Goal: Find contact information: Find contact information

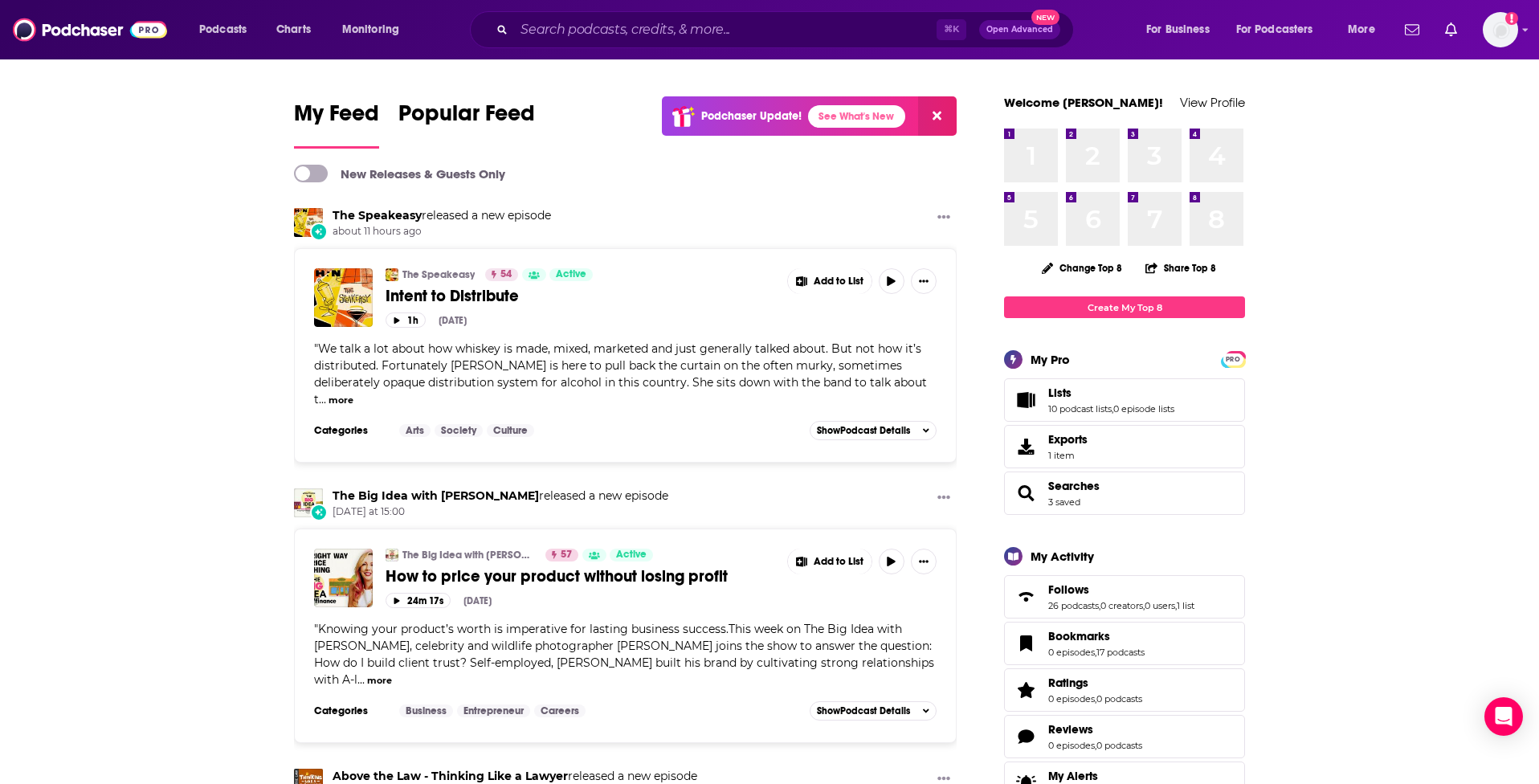
click at [586, 48] on div "Podcasts Charts Monitoring ⌘ K Open Advanced New For Business For Podcasters Mo…" at bounding box center [769, 29] width 1539 height 60
click at [586, 23] on input "Search podcasts, credits, & more..." at bounding box center [725, 29] width 423 height 26
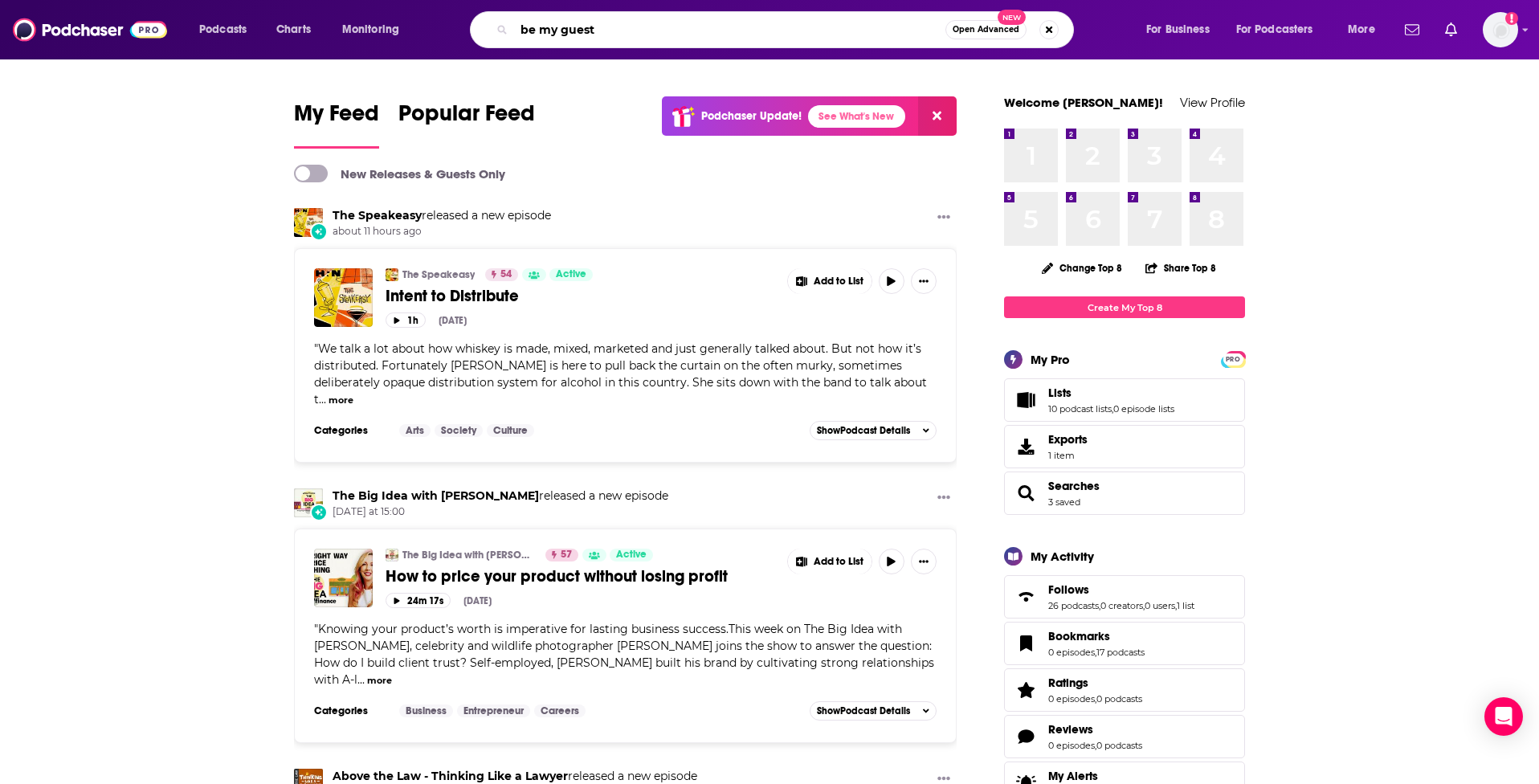
type input "be my guest"
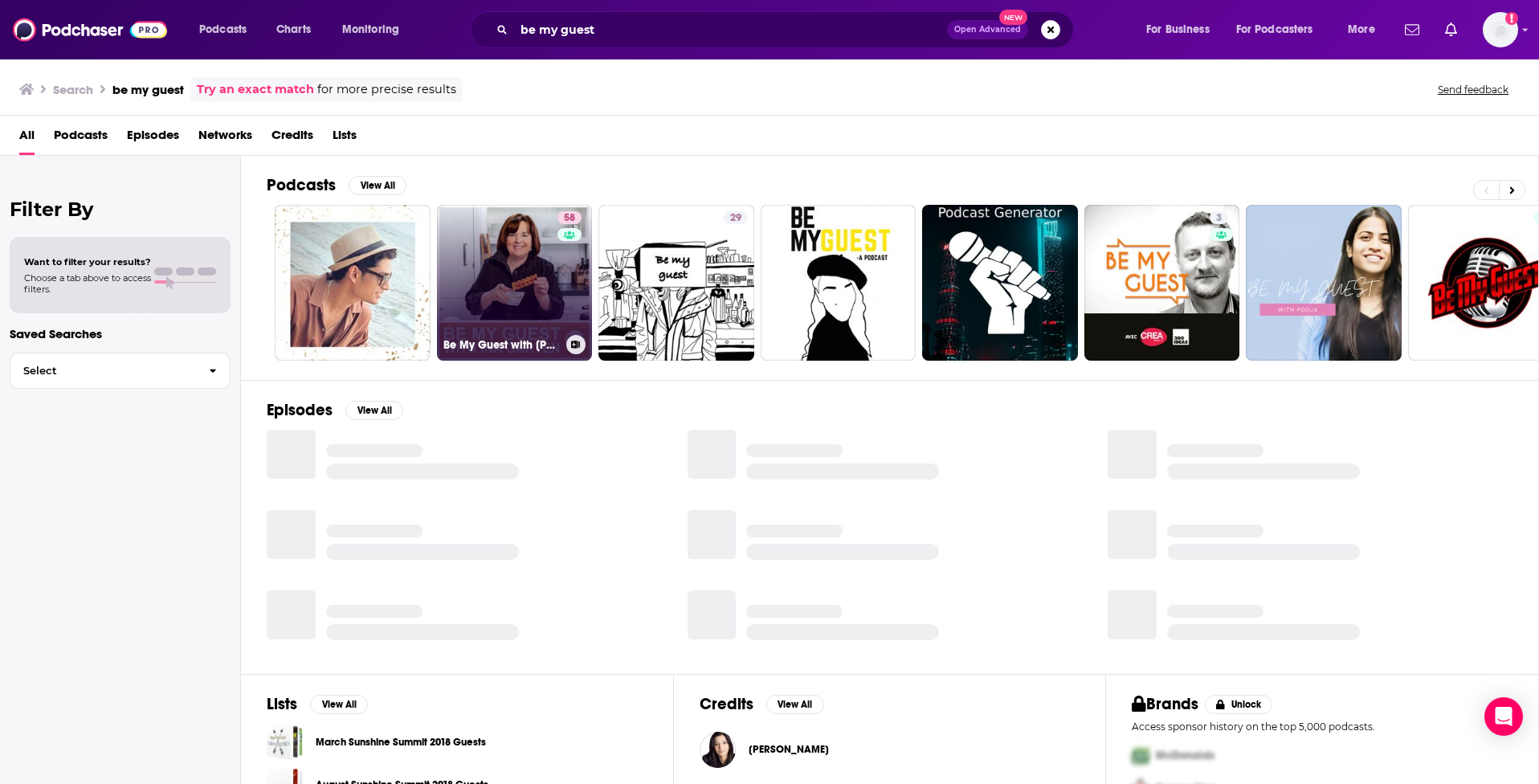
click at [512, 304] on link "58 Be My Guest with [PERSON_NAME]" at bounding box center [515, 283] width 156 height 156
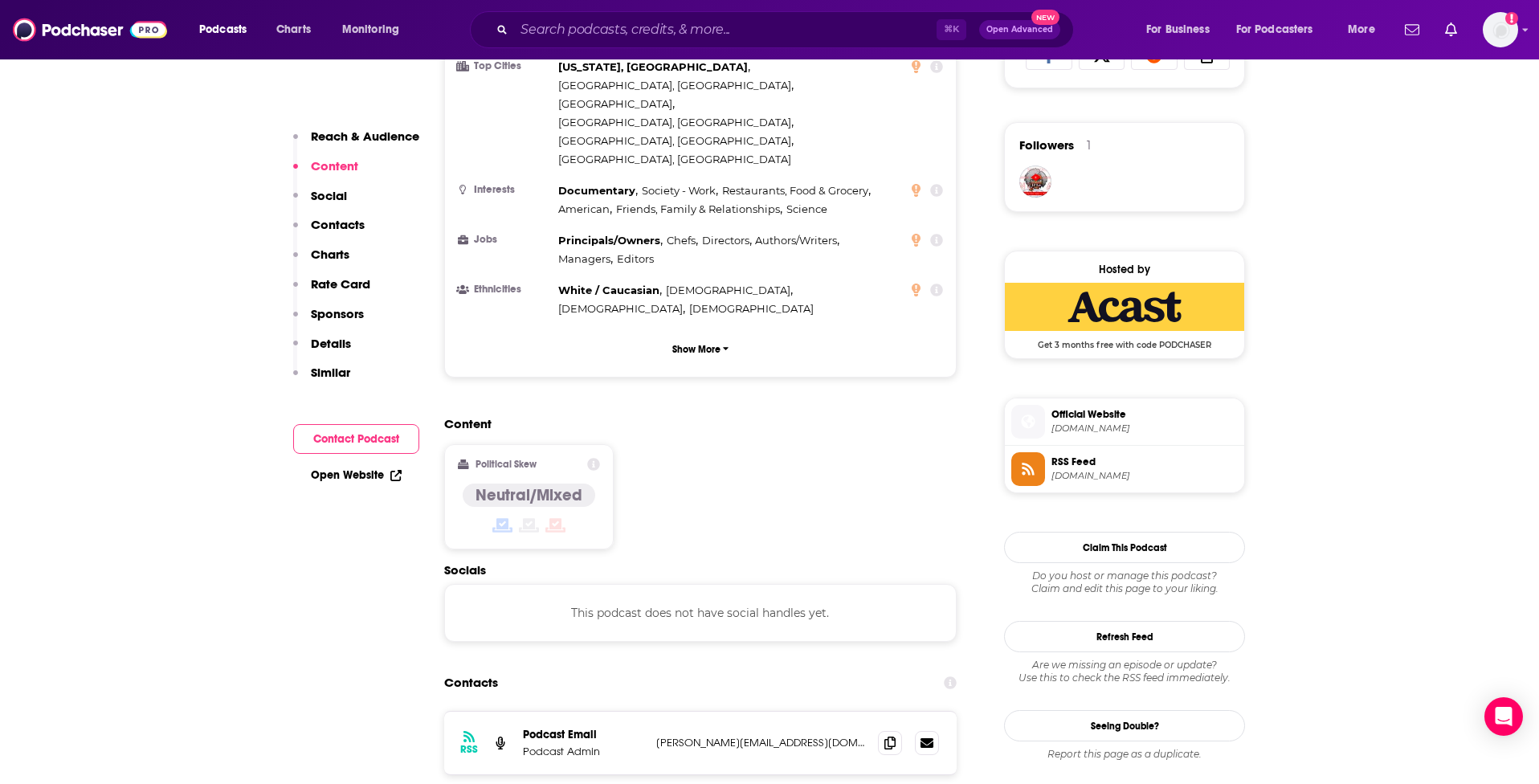
scroll to position [1174, 0]
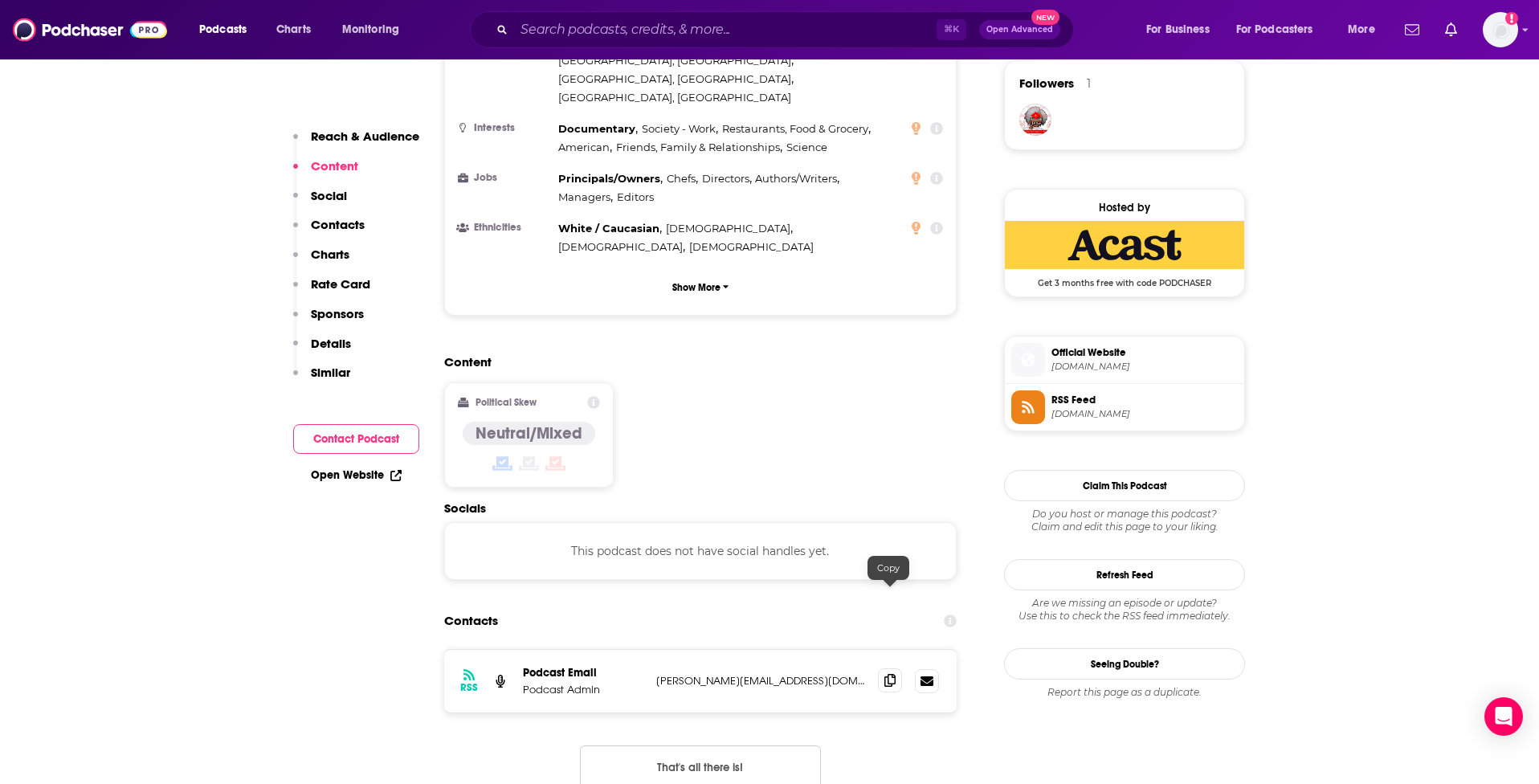
click at [884, 673] on icon at bounding box center [890, 680] width 11 height 13
drag, startPoint x: 656, startPoint y: 590, endPoint x: 833, endPoint y: 601, distance: 177.3
click at [833, 673] on p "[PERSON_NAME][EMAIL_ADDRESS][DOMAIN_NAME]" at bounding box center [761, 680] width 209 height 13
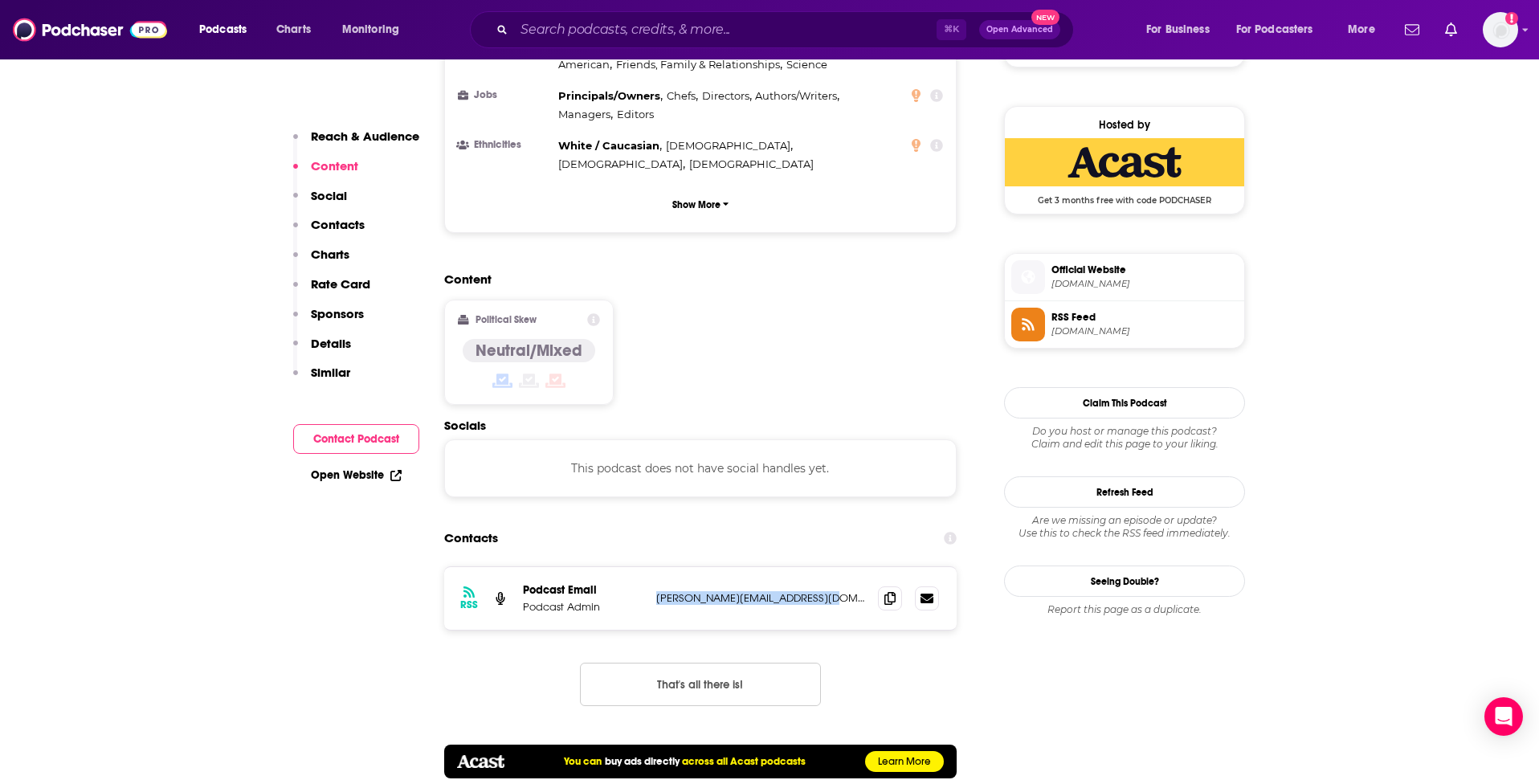
scroll to position [1263, 0]
